Goal: Information Seeking & Learning: Learn about a topic

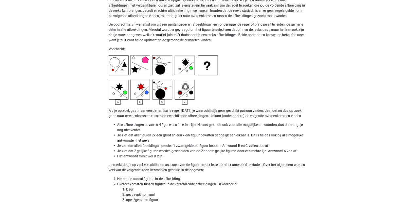
scroll to position [1572, 0]
click at [300, 128] on img at bounding box center [245, 119] width 164 height 74
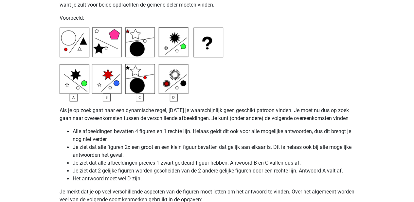
scroll to position [1637, 0]
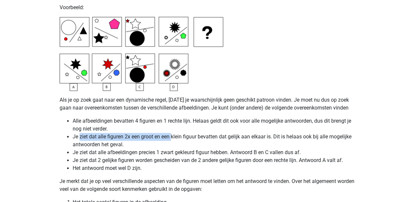
drag, startPoint x: 80, startPoint y: 137, endPoint x: 172, endPoint y: 134, distance: 92.1
click at [172, 134] on li "Je ziet dat alle figuren 2x een groot en een klein figuur bevatten dat gelijk a…" at bounding box center [214, 141] width 282 height 16
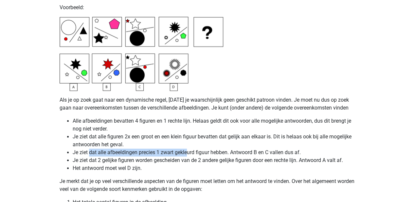
drag, startPoint x: 90, startPoint y: 151, endPoint x: 188, endPoint y: 149, distance: 98.3
click at [188, 149] on li "Je ziet dat alle afbeeldingen precies 1 zwart gekleurd figuur hebben. Antwoord …" at bounding box center [214, 152] width 282 height 8
drag, startPoint x: 188, startPoint y: 149, endPoint x: 161, endPoint y: 154, distance: 27.7
click at [152, 154] on li "Je ziet dat alle afbeeldingen precies 1 zwart gekleurd figuur hebben. Antwoord …" at bounding box center [214, 152] width 282 height 8
click at [291, 146] on ul "Alle afbeeldingen bevatten 4 figuren en 1 rechte lijn. Helaas geldt dit ook voo…" at bounding box center [207, 144] width 295 height 55
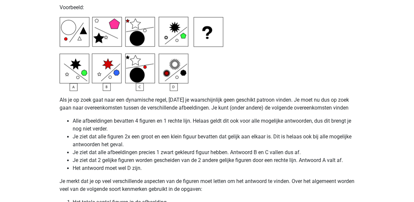
click at [90, 166] on li "Het antwoord moet wel D zijn." at bounding box center [214, 168] width 282 height 8
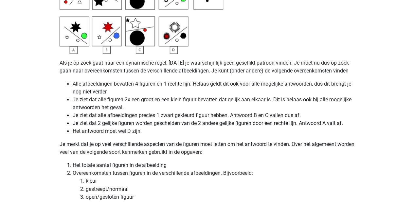
scroll to position [1681, 0]
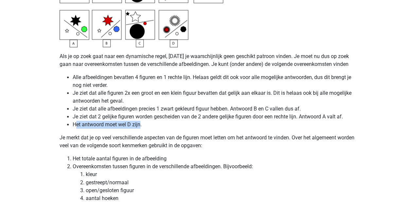
drag, startPoint x: 76, startPoint y: 123, endPoint x: 140, endPoint y: 121, distance: 63.6
click at [140, 121] on li "Het antwoord moet wel D zijn." at bounding box center [214, 125] width 282 height 8
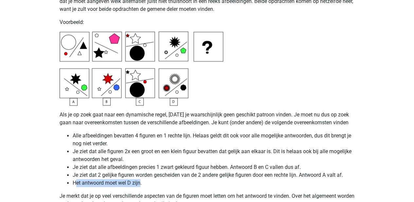
scroll to position [1637, 0]
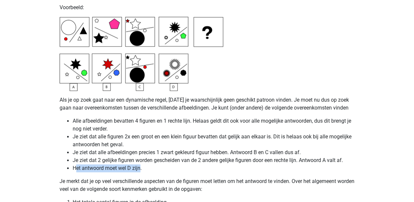
click at [113, 164] on li "Het antwoord moet wel D zijn." at bounding box center [214, 168] width 282 height 8
drag, startPoint x: 104, startPoint y: 170, endPoint x: 148, endPoint y: 169, distance: 43.6
click at [148, 169] on li "Het antwoord moet wel D zijn." at bounding box center [214, 168] width 282 height 8
click at [208, 156] on li "Je ziet dat alle afbeeldingen precies 1 zwart gekleurd figuur hebben. Antwoord …" at bounding box center [214, 152] width 282 height 8
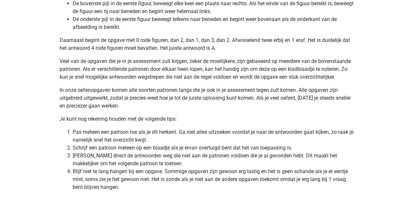
scroll to position [1321, 0]
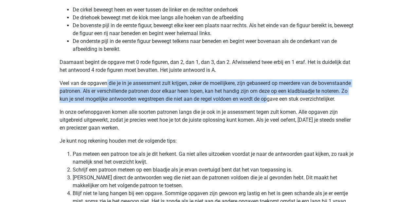
drag, startPoint x: 129, startPoint y: 84, endPoint x: 269, endPoint y: 98, distance: 139.9
click at [269, 98] on p "Veel van de opgaven die je in je assessment zult krijgen, zeker de moeilijkere,…" at bounding box center [207, 91] width 295 height 24
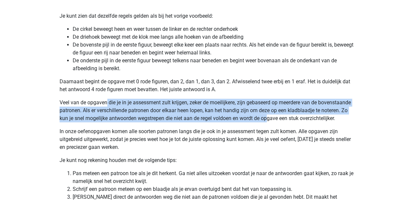
scroll to position [1277, 0]
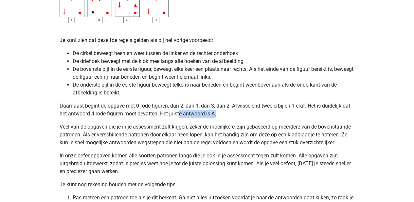
drag, startPoint x: 182, startPoint y: 115, endPoint x: 219, endPoint y: 113, distance: 37.1
click at [219, 113] on p "Daarnaast begint de opgave met 0 rode figuren, dan 2, dan 1, dan 3, dan 2. Afwi…" at bounding box center [207, 110] width 295 height 16
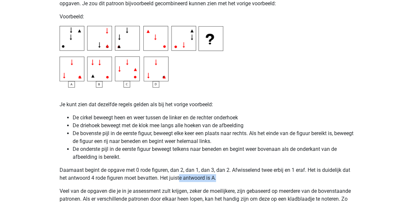
scroll to position [1212, 0]
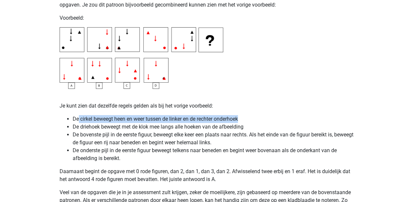
drag, startPoint x: 79, startPoint y: 119, endPoint x: 250, endPoint y: 113, distance: 170.4
click at [247, 118] on li "De cirkel beweegt heen en weer tussen de linker en de rechter onderhoek" at bounding box center [214, 119] width 282 height 8
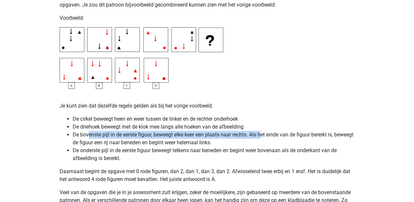
drag, startPoint x: 90, startPoint y: 133, endPoint x: 263, endPoint y: 132, distance: 173.6
click at [263, 132] on li "De bovenste pijl in de eerste figuur, beweegt elke keer een plaats naar rechts.…" at bounding box center [214, 139] width 282 height 16
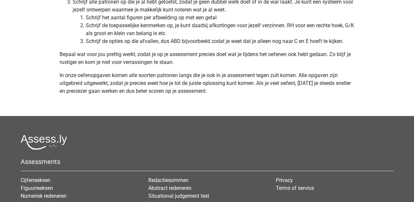
scroll to position [2077, 0]
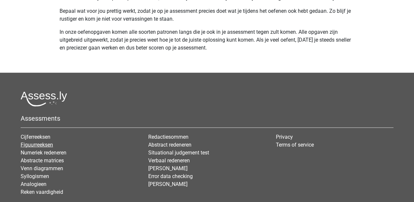
click at [39, 145] on link "Figuurreeksen" at bounding box center [37, 144] width 32 height 6
click at [39, 159] on link "Abstracte matrices" at bounding box center [42, 160] width 43 height 6
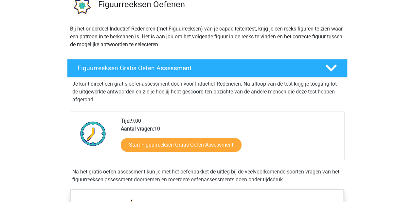
scroll to position [175, 0]
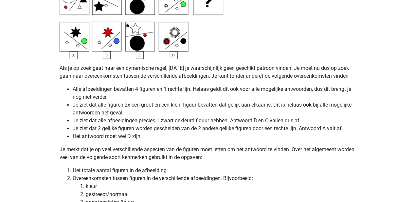
scroll to position [1553, 0]
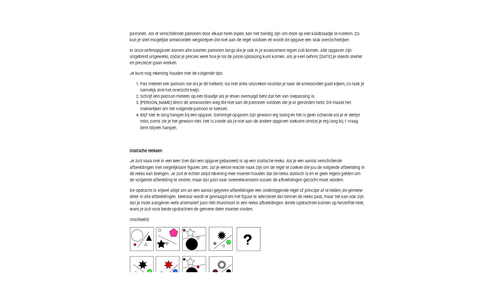
scroll to position [1539, 0]
